Goal: Task Accomplishment & Management: Use online tool/utility

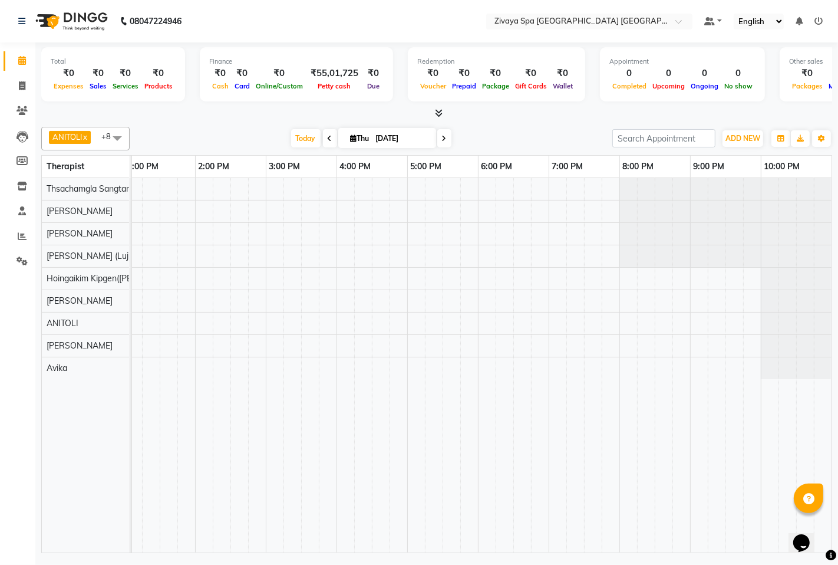
scroll to position [0, 283]
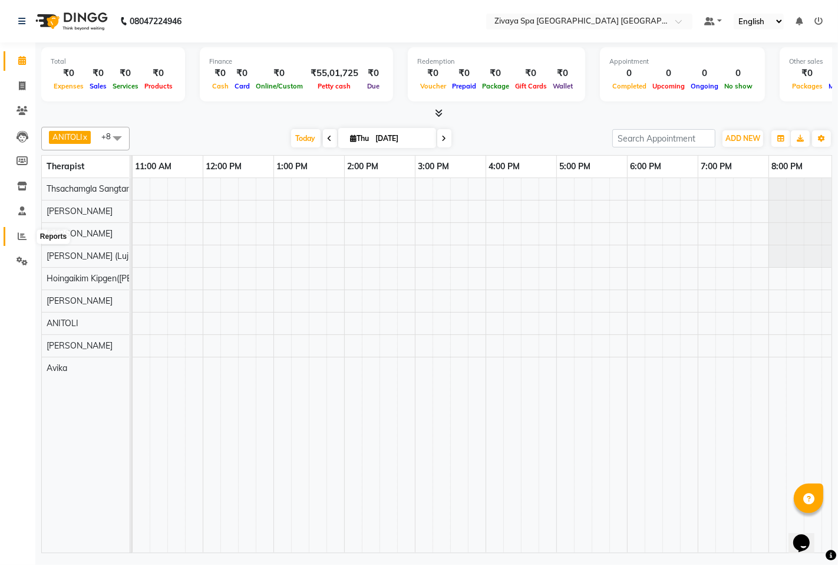
click at [18, 236] on icon at bounding box center [22, 236] width 9 height 9
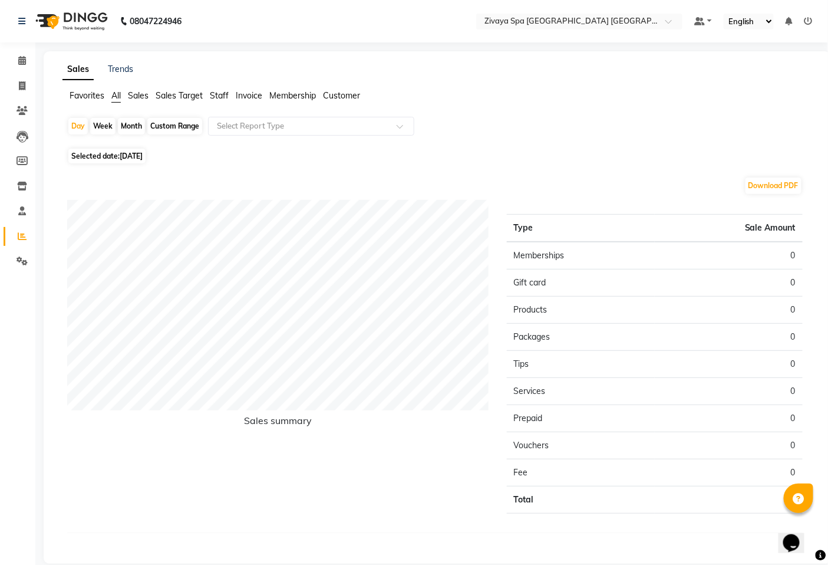
click at [190, 95] on span "Sales Target" at bounding box center [179, 95] width 47 height 11
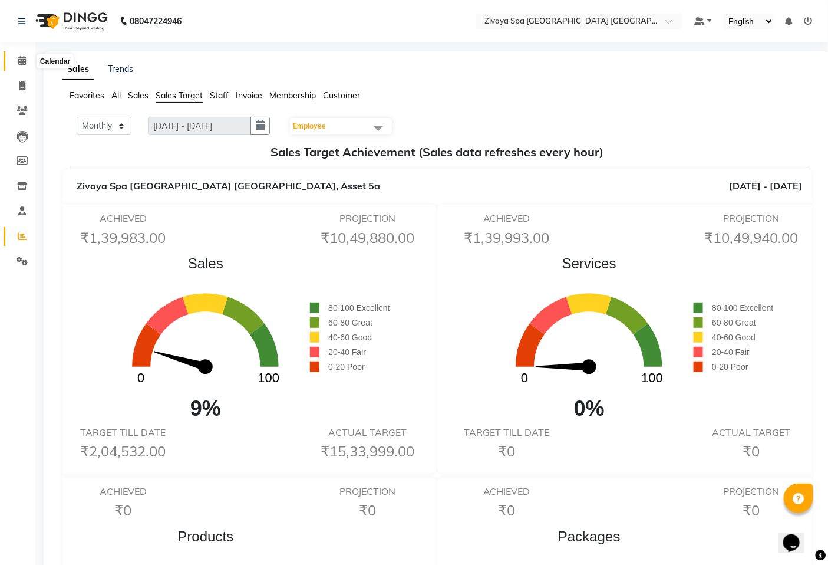
click at [22, 58] on icon at bounding box center [22, 60] width 8 height 9
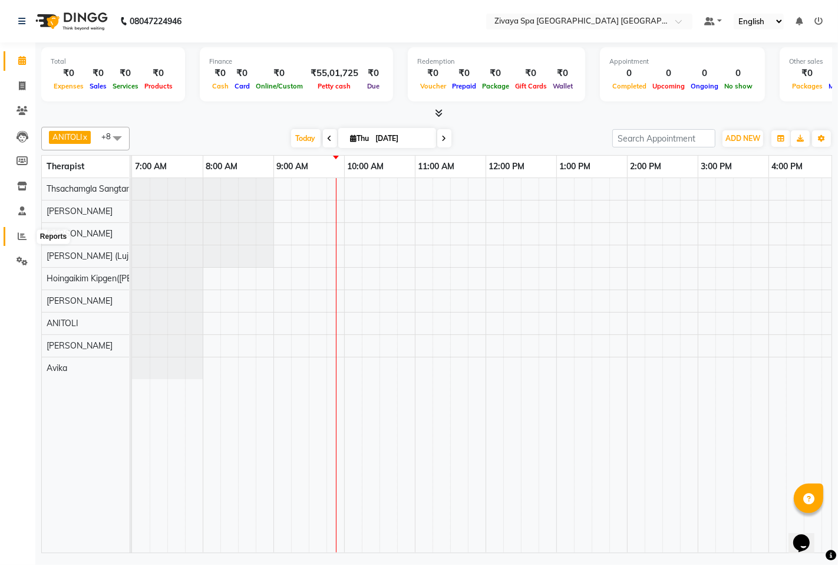
click at [21, 236] on icon at bounding box center [22, 236] width 9 height 9
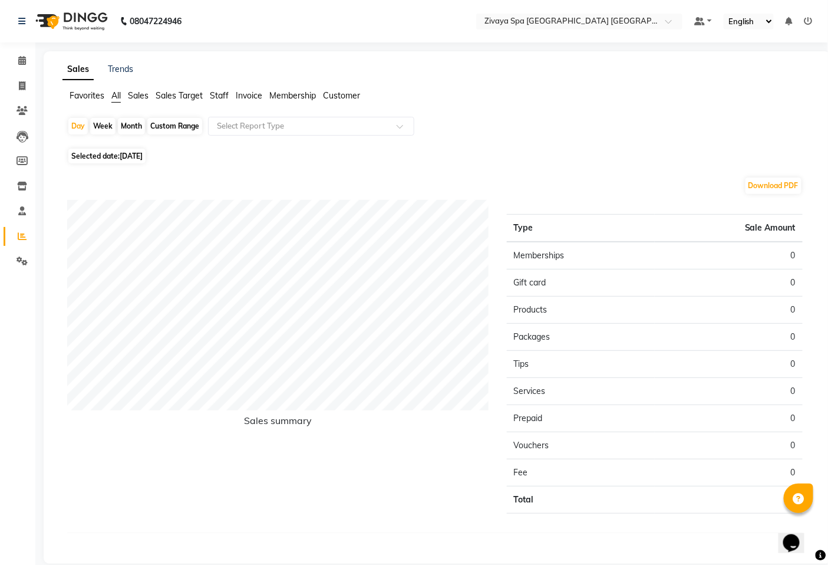
click at [222, 98] on span "Staff" at bounding box center [219, 95] width 19 height 11
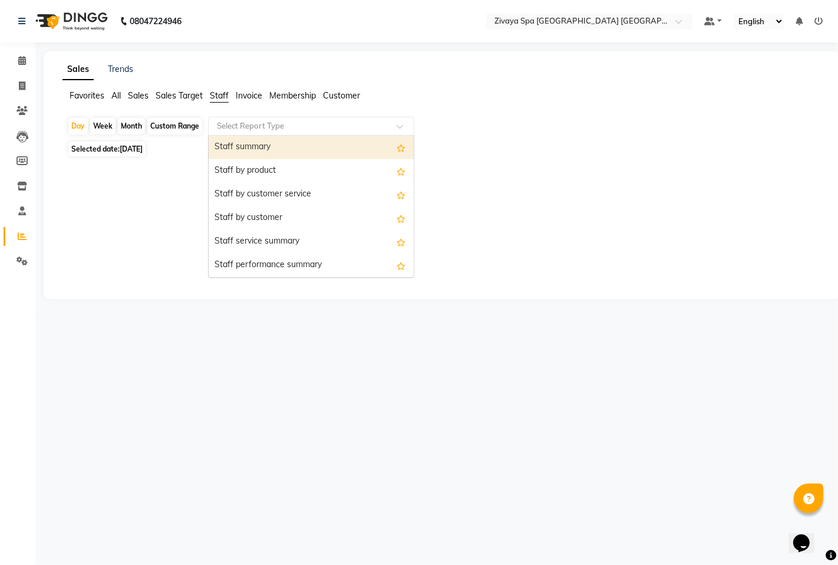
click at [236, 128] on input "text" at bounding box center [300, 126] width 170 height 12
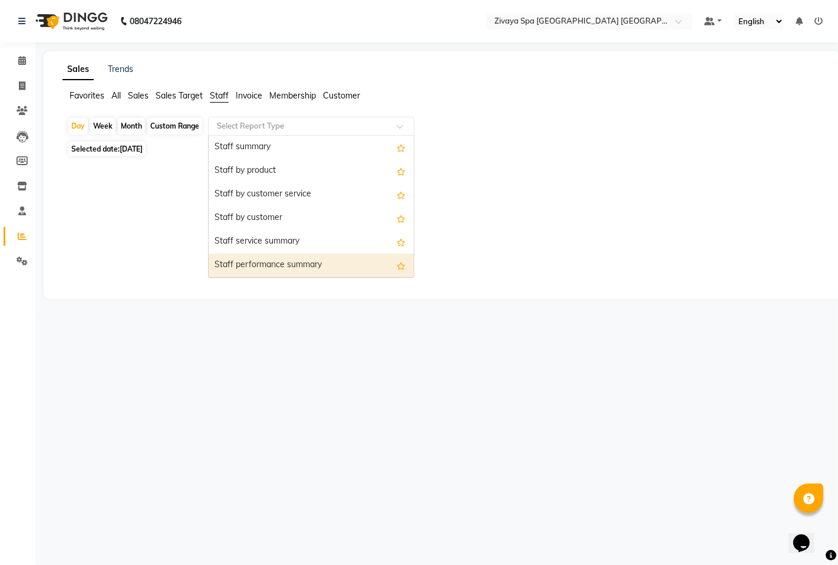
click at [232, 261] on div "Staff performance summary" at bounding box center [311, 265] width 205 height 24
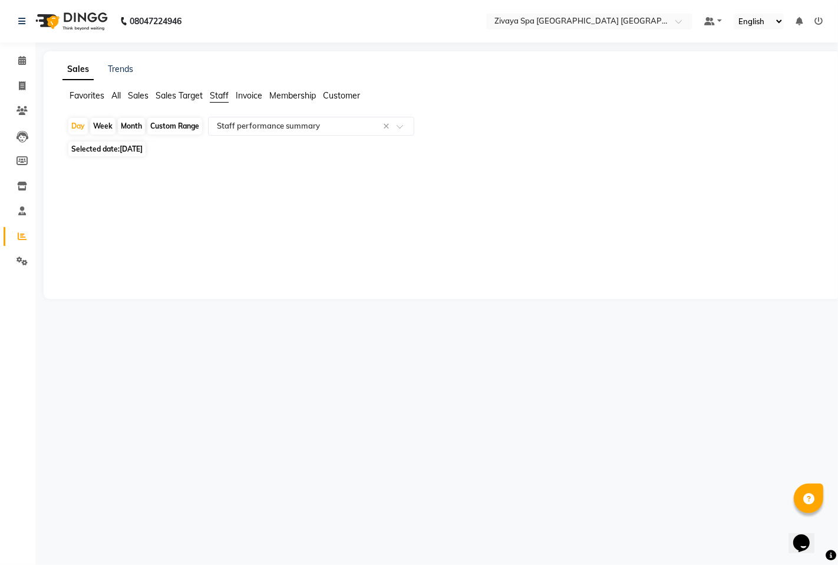
click at [187, 128] on div "Custom Range" at bounding box center [174, 126] width 55 height 17
select select "9"
select select "2025"
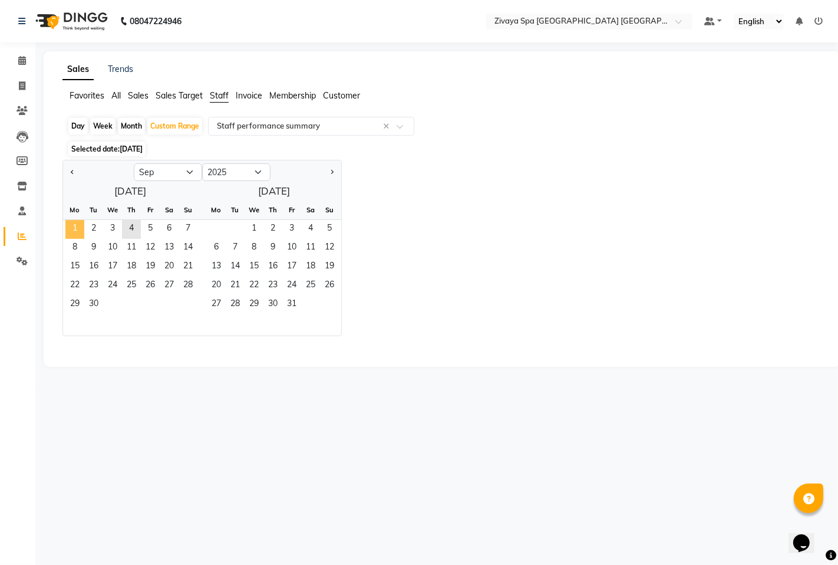
click at [74, 230] on span "1" at bounding box center [74, 229] width 19 height 19
click at [134, 225] on span "4" at bounding box center [131, 229] width 19 height 19
select select "filtered_report"
select select "csv"
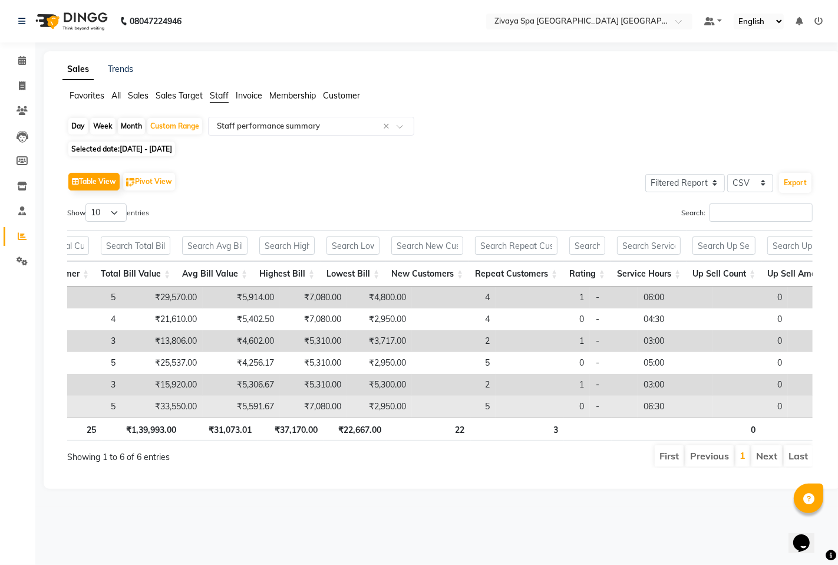
scroll to position [0, 325]
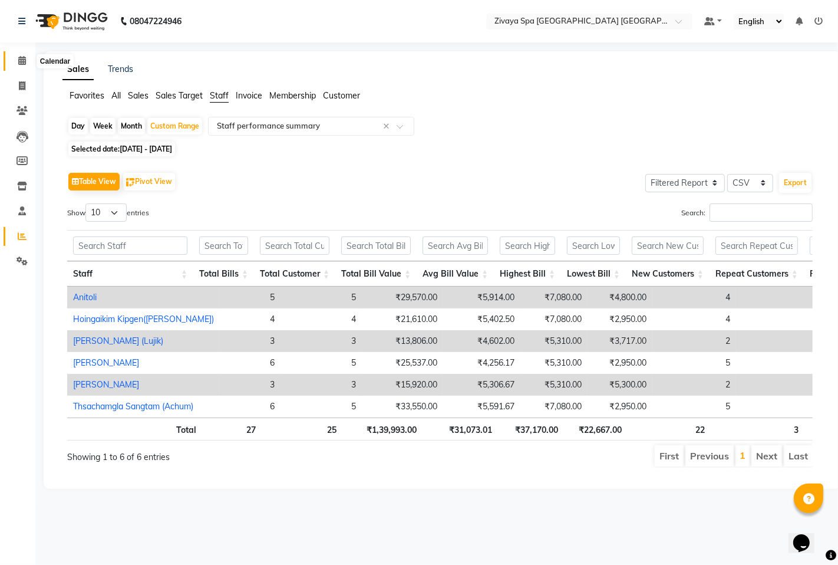
click at [15, 55] on span at bounding box center [22, 61] width 21 height 14
